Goal: Find specific page/section: Find specific page/section

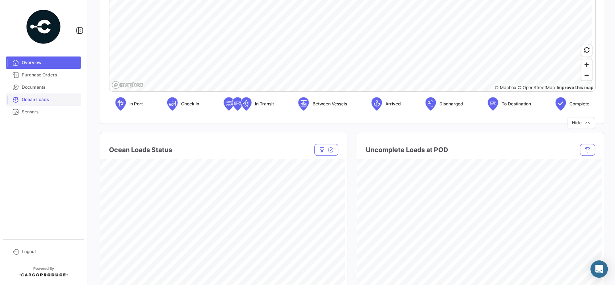
scroll to position [211, 0]
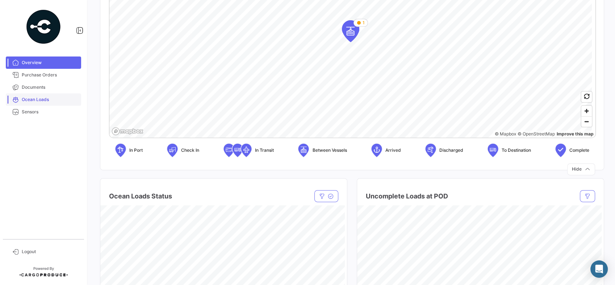
drag, startPoint x: 49, startPoint y: 101, endPoint x: 54, endPoint y: 101, distance: 5.1
click at [49, 101] on span "Ocean Loads" at bounding box center [50, 99] width 57 height 7
click at [32, 97] on span "Ocean Loads" at bounding box center [50, 99] width 57 height 7
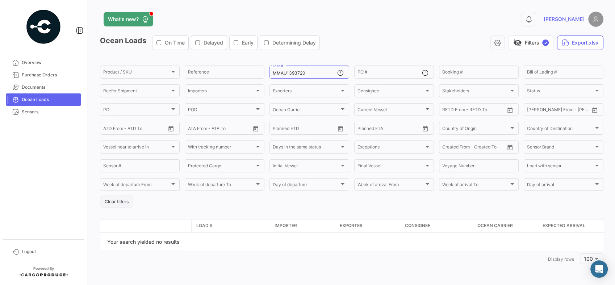
click at [122, 203] on button "Clear filters" at bounding box center [116, 202] width 33 height 12
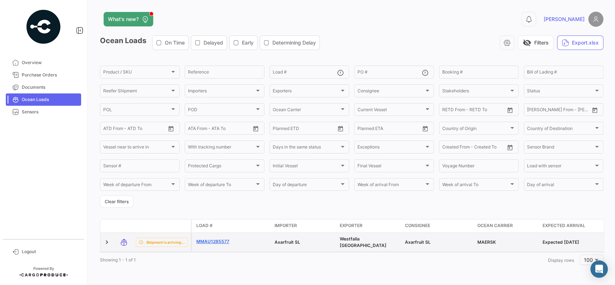
click at [207, 239] on link "MMAU1285577" at bounding box center [214, 241] width 36 height 7
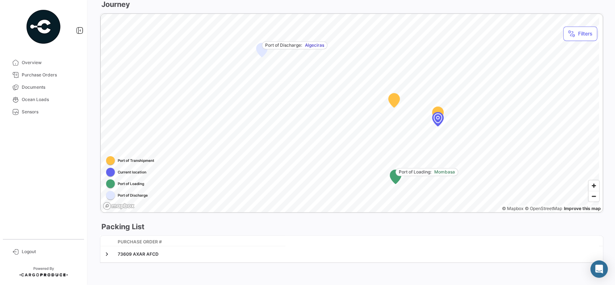
scroll to position [406, 0]
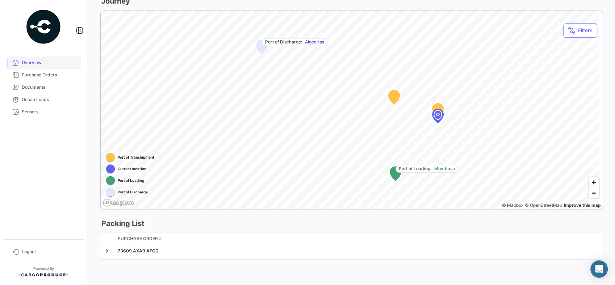
click at [44, 66] on link "Overview" at bounding box center [43, 63] width 75 height 12
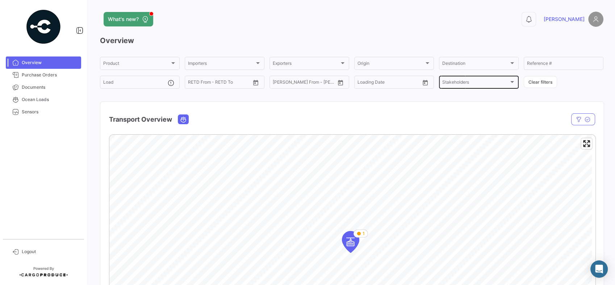
click at [466, 84] on span "Stakeholders" at bounding box center [475, 83] width 67 height 5
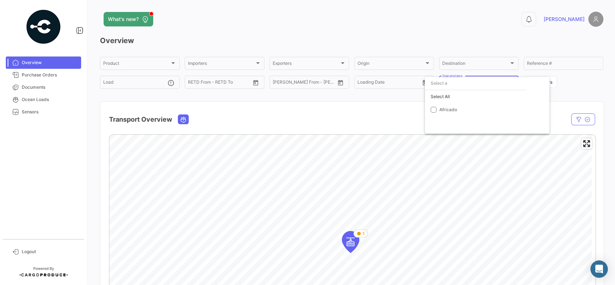
click at [325, 118] on div at bounding box center [307, 142] width 615 height 285
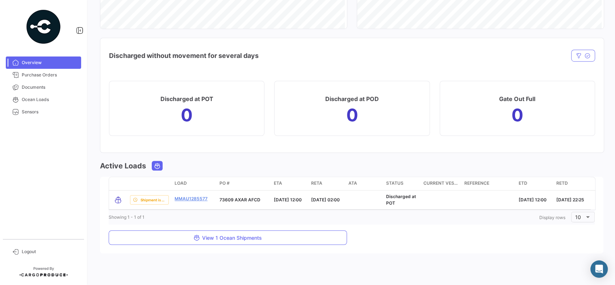
scroll to position [533, 0]
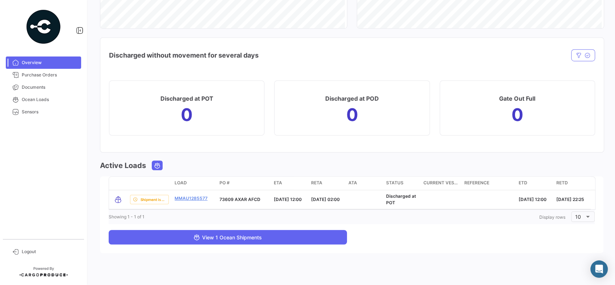
click at [231, 239] on span "View 1 Ocean Shipments" at bounding box center [227, 237] width 68 height 6
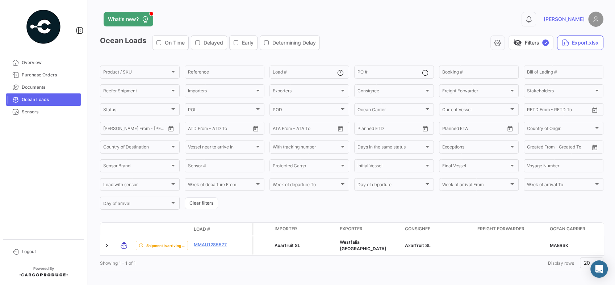
scroll to position [11, 0]
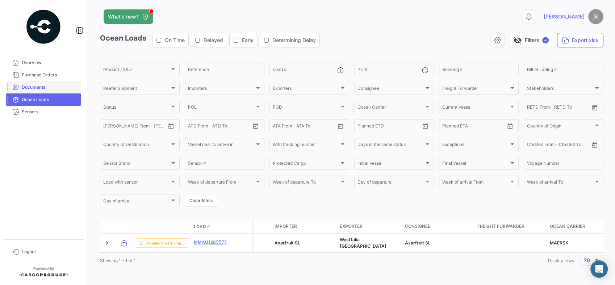
click at [54, 90] on span "Documents" at bounding box center [50, 87] width 57 height 7
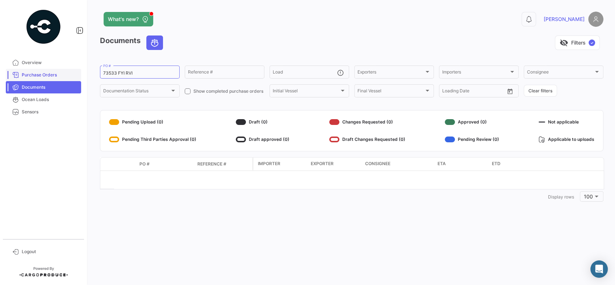
click at [43, 73] on span "Purchase Orders" at bounding box center [50, 75] width 57 height 7
click at [31, 73] on span "Purchase Orders" at bounding box center [50, 75] width 57 height 7
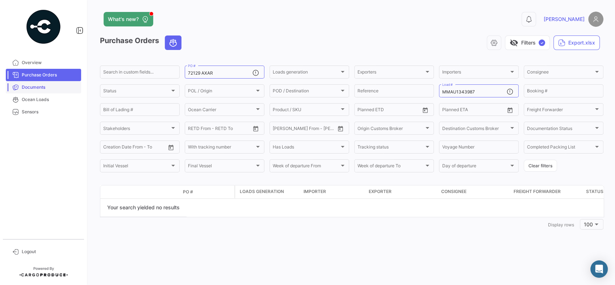
drag, startPoint x: 46, startPoint y: 91, endPoint x: 63, endPoint y: 92, distance: 16.7
click at [46, 91] on link "Documents" at bounding box center [43, 87] width 75 height 12
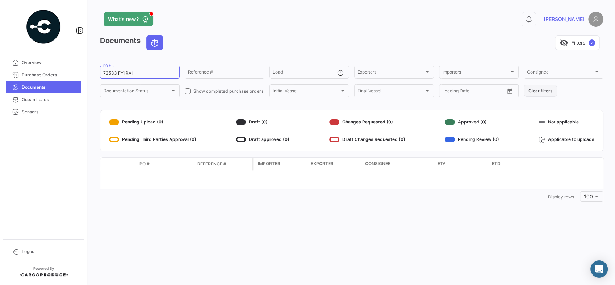
click at [541, 92] on button "Clear filters" at bounding box center [540, 91] width 33 height 12
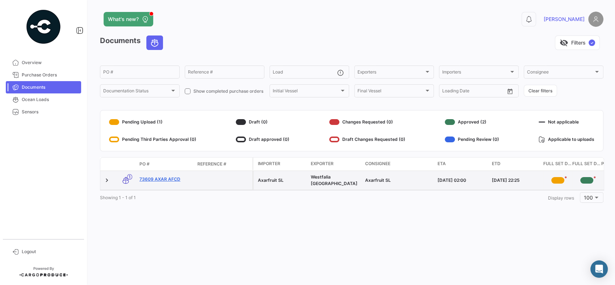
click at [158, 181] on link "73609 AXAR AFCD" at bounding box center [165, 179] width 52 height 7
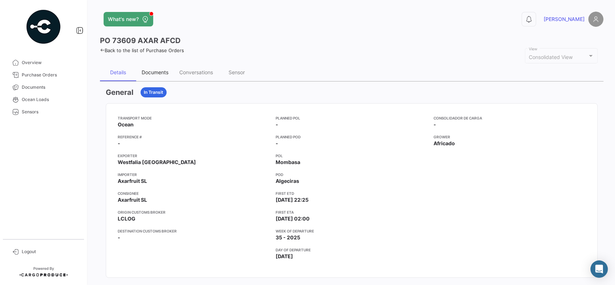
click at [159, 75] on div "Documents" at bounding box center [155, 72] width 27 height 6
